Goal: Task Accomplishment & Management: Manage account settings

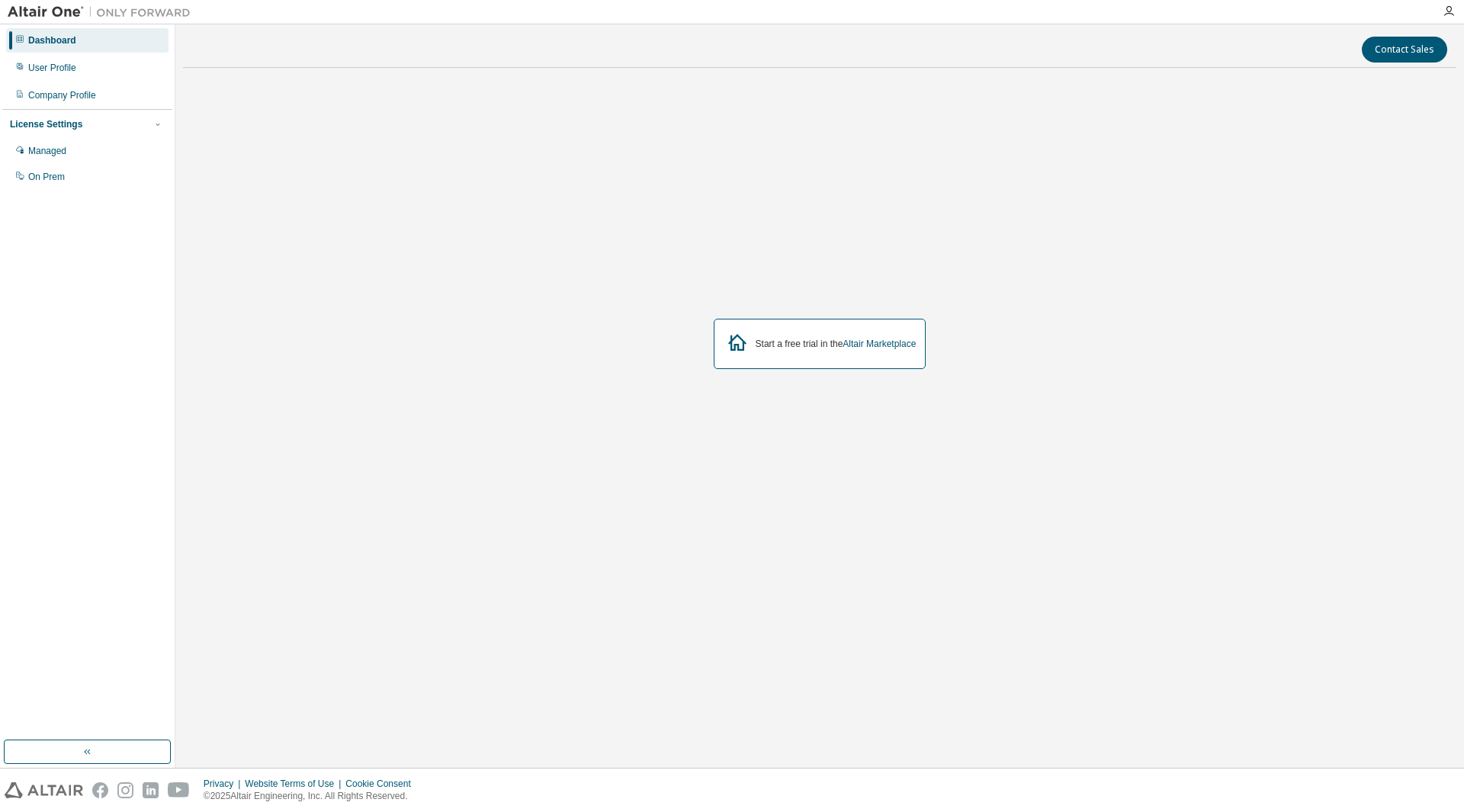
click at [765, 337] on div "Start a free trial in the Altair Marketplace" at bounding box center [836, 343] width 160 height 12
click at [75, 64] on div "User Profile" at bounding box center [88, 67] width 162 height 24
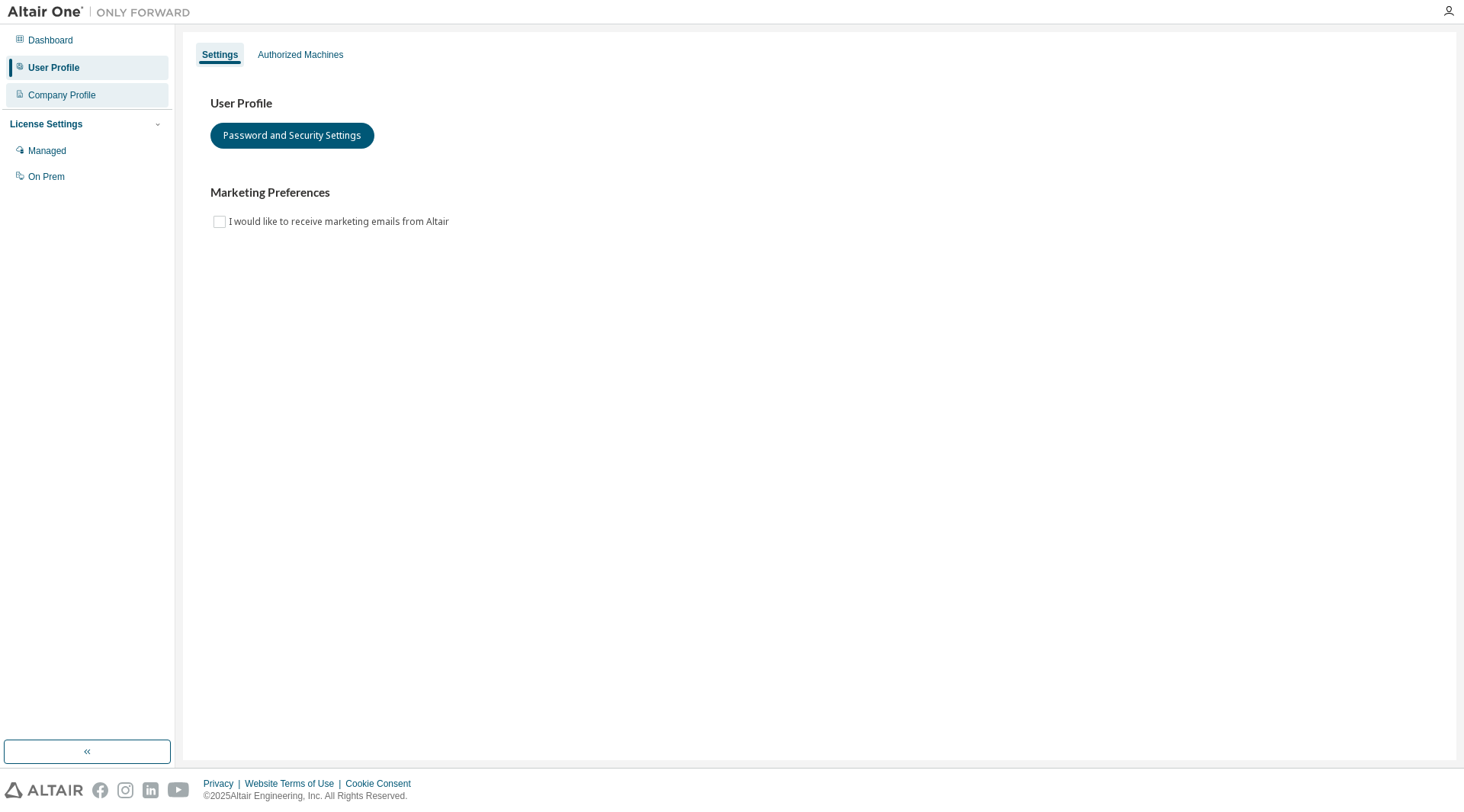
click at [86, 103] on div "Company Profile" at bounding box center [88, 95] width 162 height 24
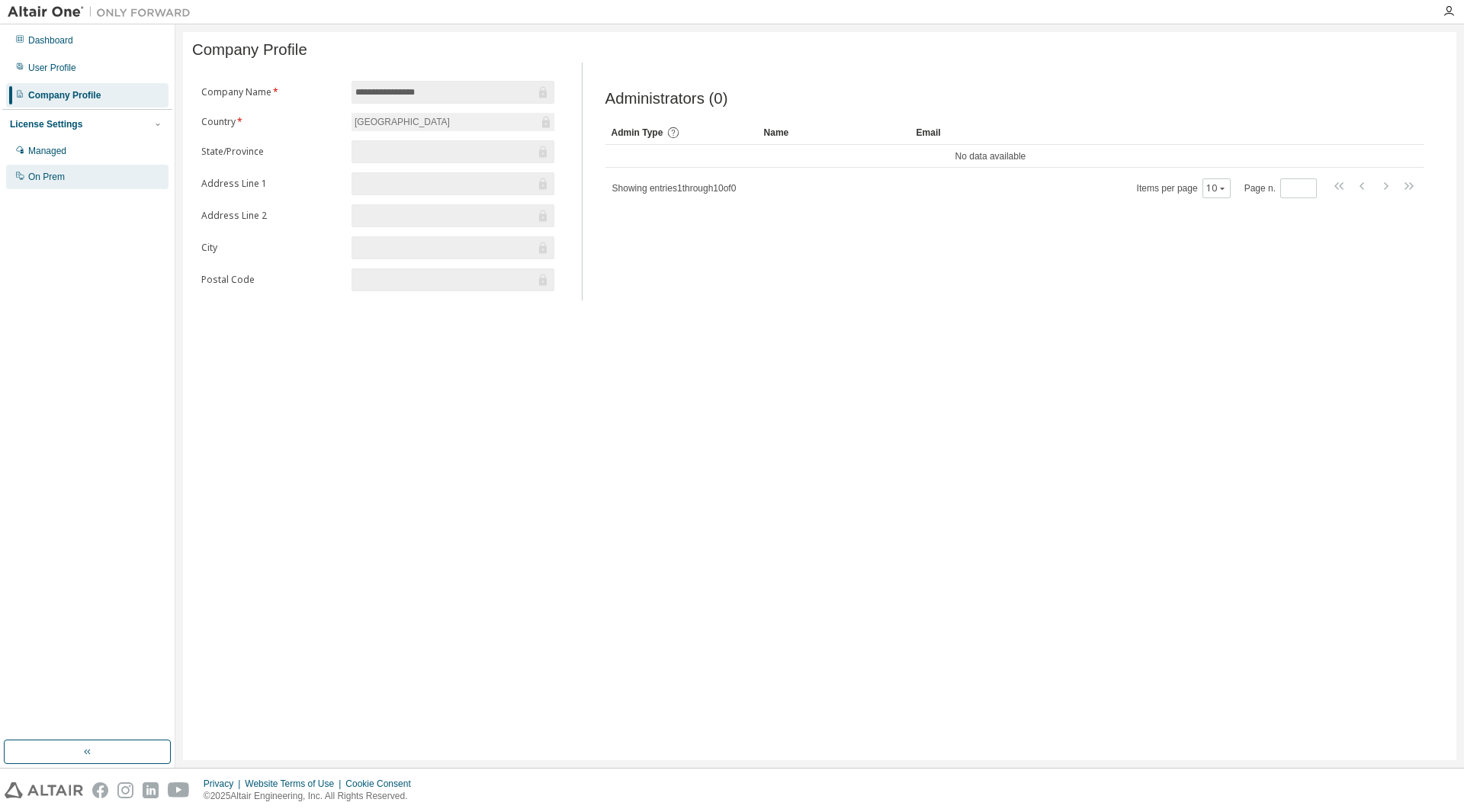
click at [77, 170] on div "On Prem" at bounding box center [88, 177] width 162 height 24
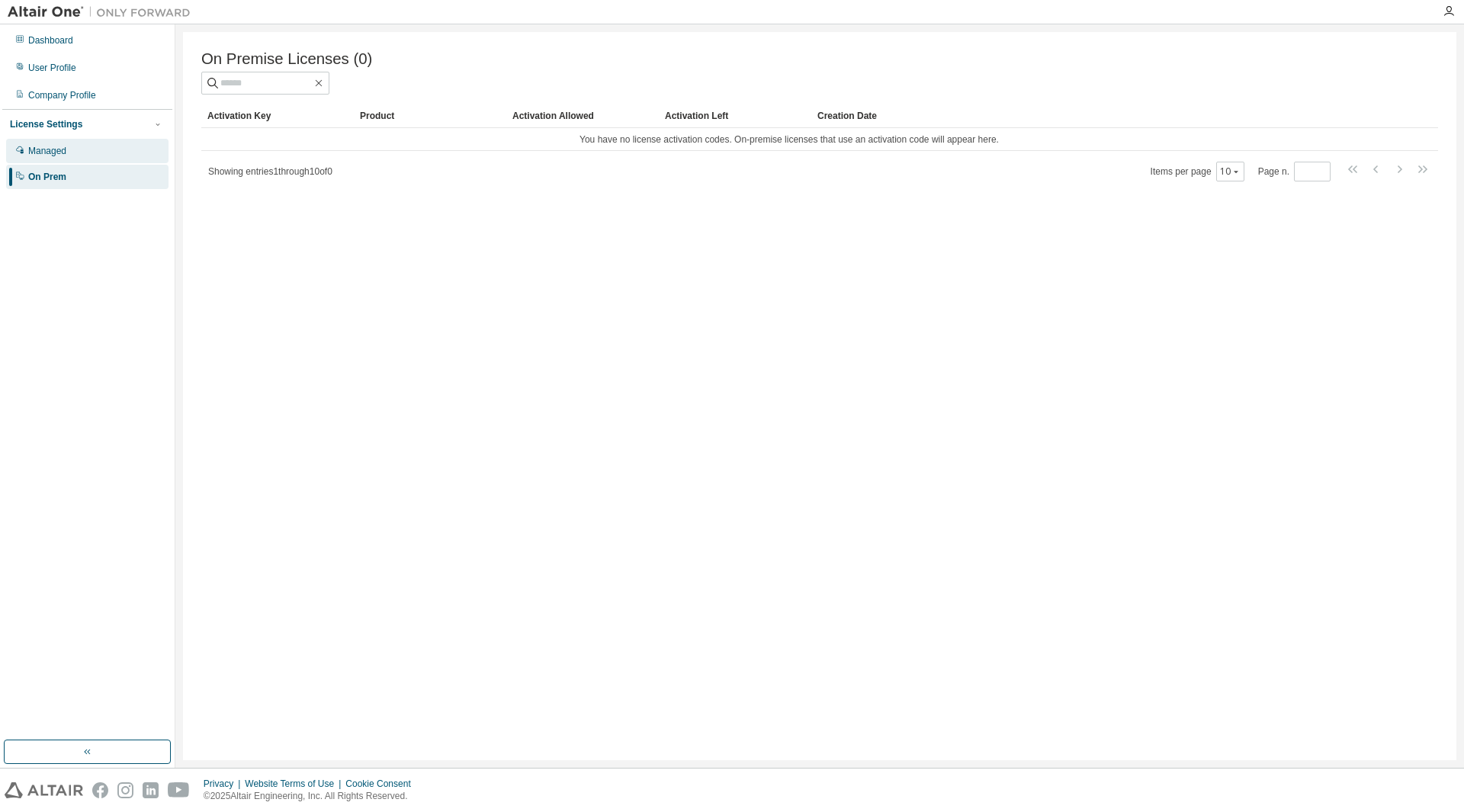
click at [81, 155] on div "Managed" at bounding box center [88, 151] width 162 height 24
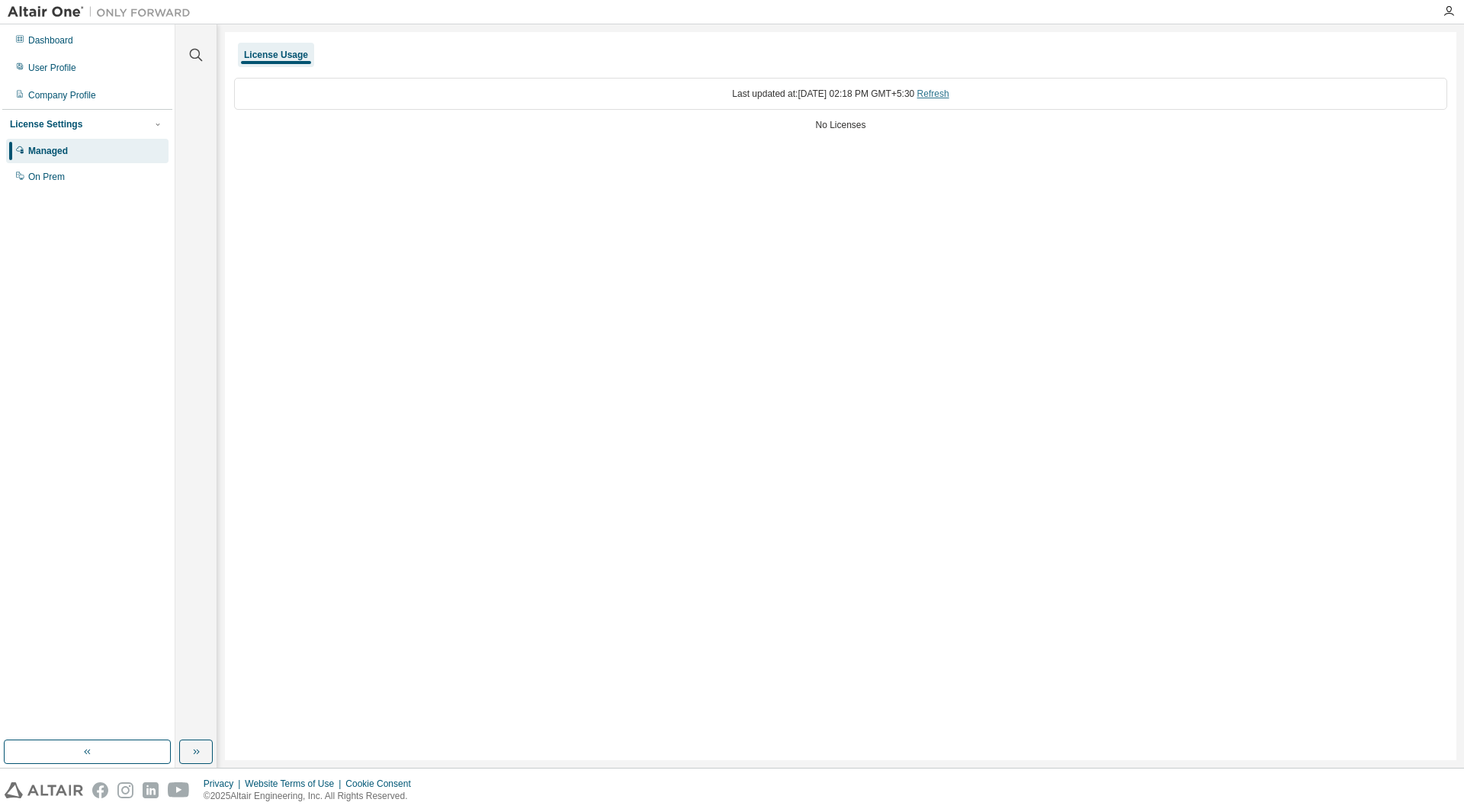
click at [950, 88] on link "Refresh" at bounding box center [933, 94] width 32 height 11
